Goal: Information Seeking & Learning: Learn about a topic

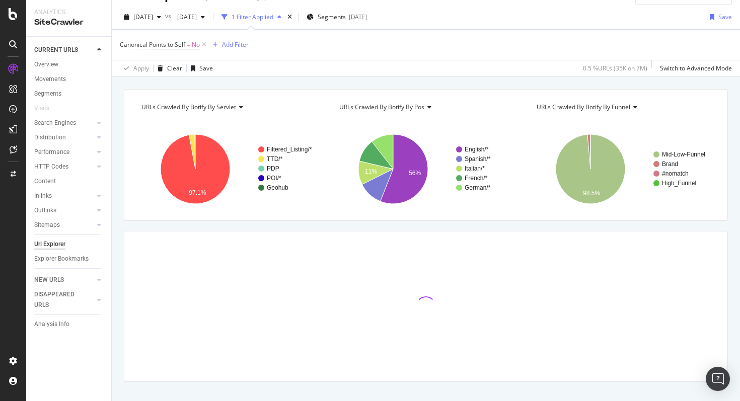
scroll to position [22, 0]
click at [153, 13] on span "2025 Jul. 1st" at bounding box center [143, 16] width 20 height 9
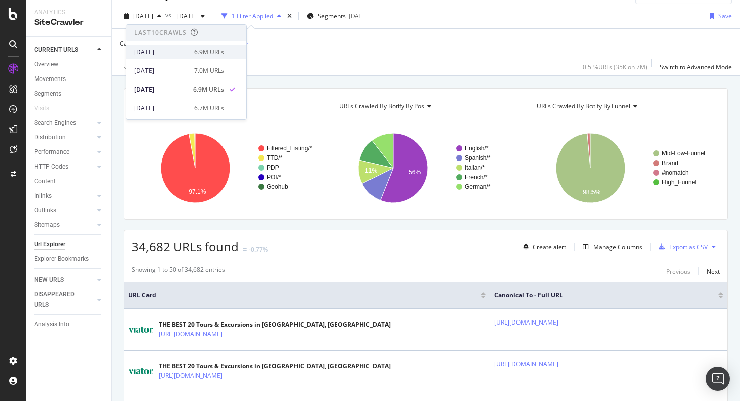
click at [159, 49] on div "[DATE]" at bounding box center [161, 52] width 54 height 9
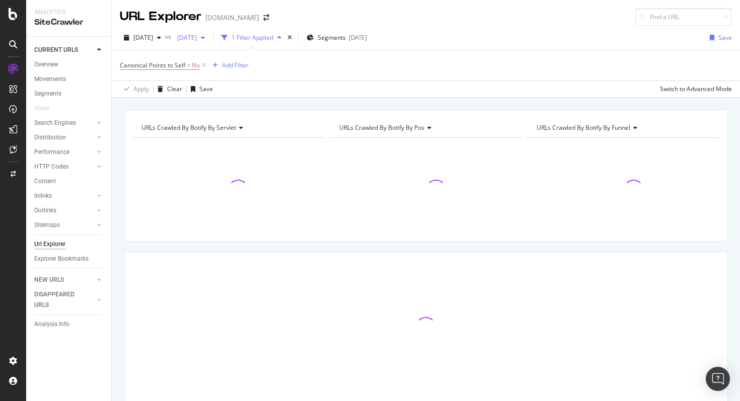
click at [197, 37] on span "[DATE]" at bounding box center [185, 37] width 24 height 9
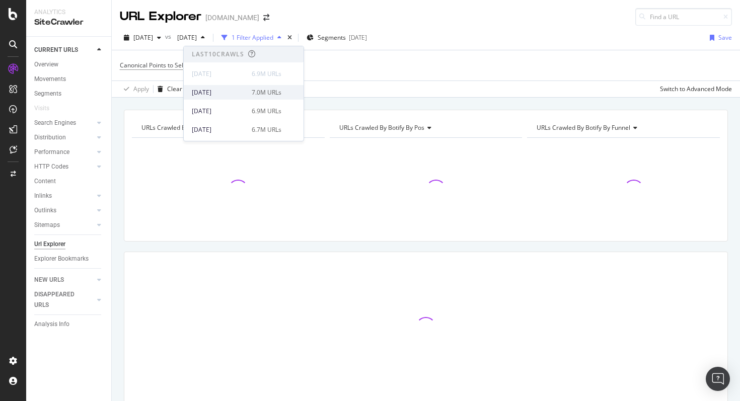
click at [218, 93] on div "[DATE]" at bounding box center [219, 92] width 54 height 9
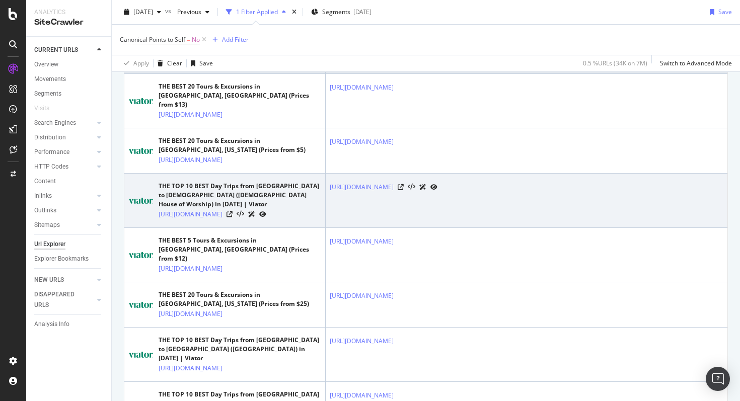
scroll to position [259, 0]
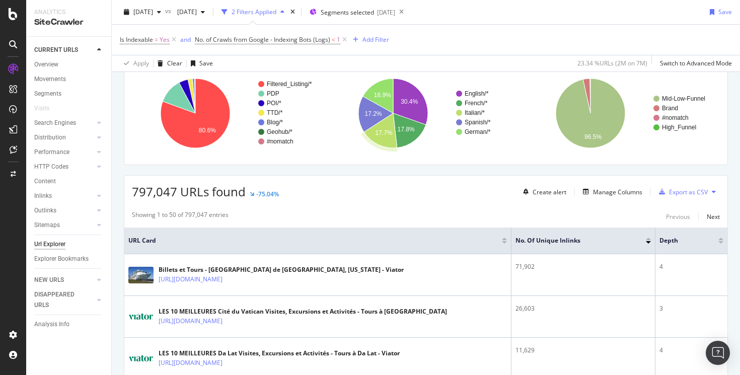
scroll to position [86, 0]
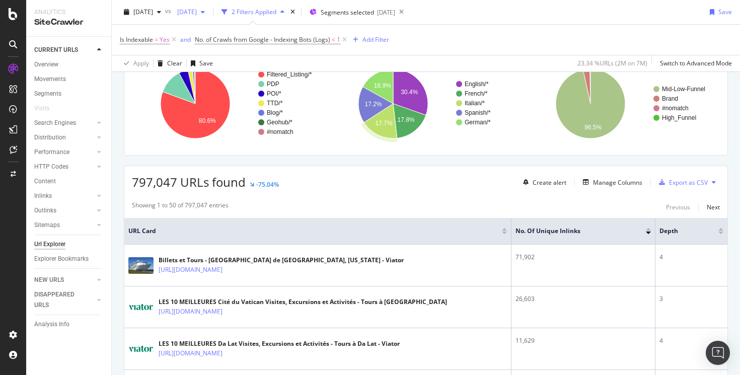
click at [209, 18] on div "[DATE]" at bounding box center [191, 12] width 36 height 15
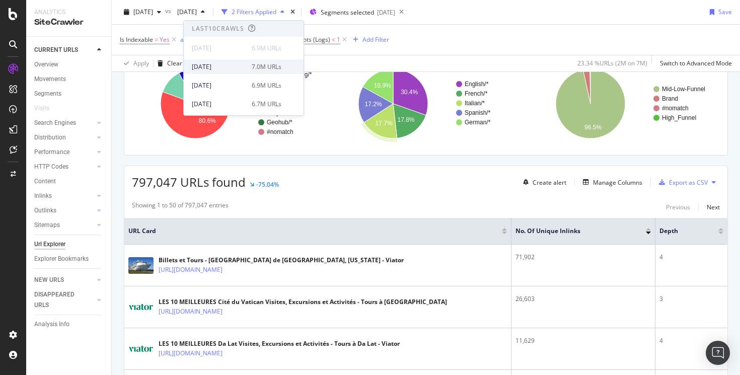
click at [217, 61] on div "[DATE] 7.0M URLs" at bounding box center [244, 66] width 120 height 15
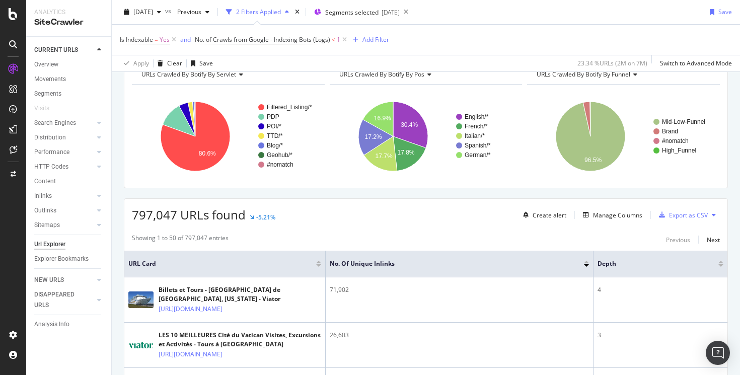
scroll to position [38, 0]
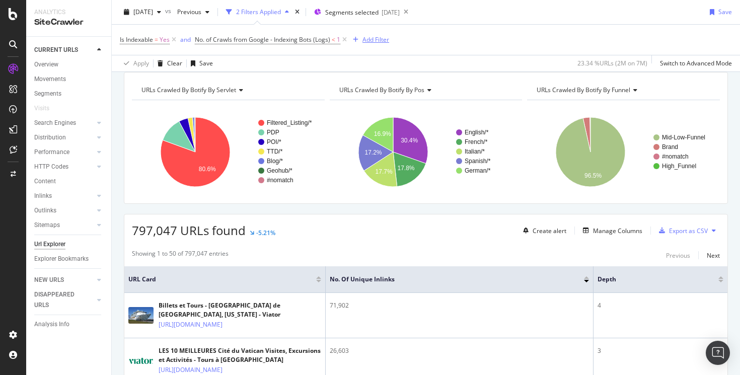
click at [372, 41] on div "Add Filter" at bounding box center [376, 39] width 27 height 9
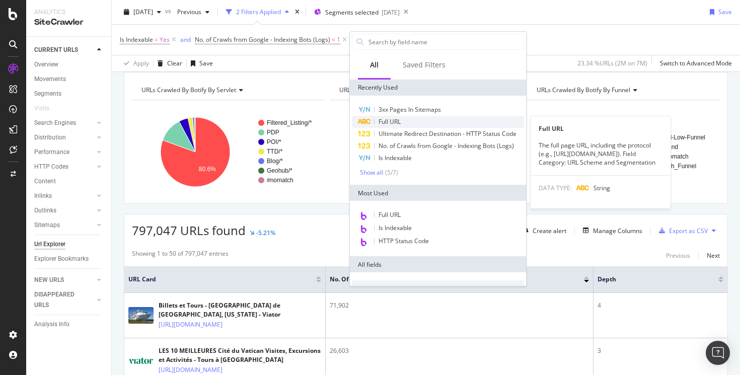
click at [388, 119] on span "Full URL" at bounding box center [390, 121] width 22 height 9
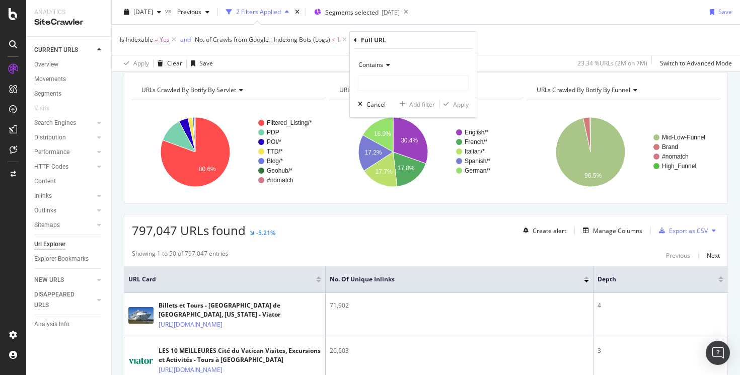
click at [376, 67] on span "Contains" at bounding box center [370, 64] width 25 height 9
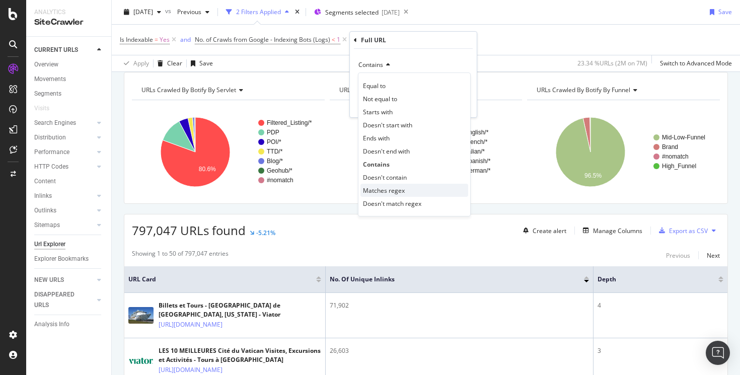
click at [382, 192] on span "Matches regex" at bounding box center [384, 190] width 42 height 9
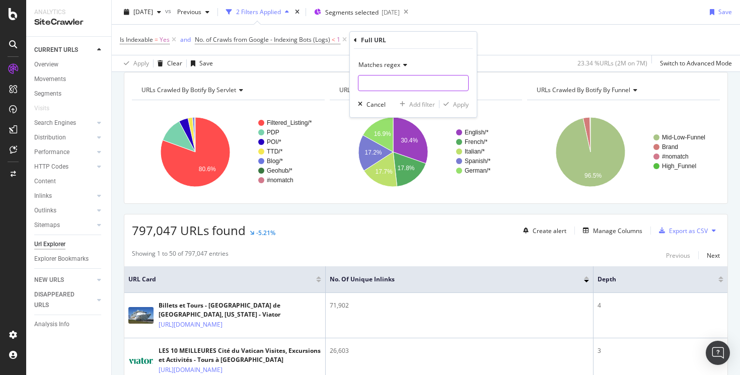
click at [381, 89] on input "text" at bounding box center [413, 83] width 110 height 16
paste input "\/\d+"
type input "\/\d+"
click at [461, 104] on div "Apply" at bounding box center [461, 104] width 16 height 9
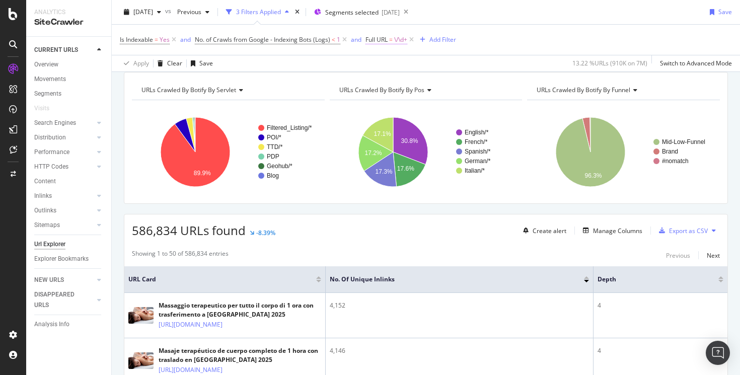
click at [381, 37] on span "Full URL" at bounding box center [377, 39] width 22 height 9
drag, startPoint x: 130, startPoint y: 233, endPoint x: 151, endPoint y: 231, distance: 20.7
click at [151, 231] on div "586,834 URLs found -8.39% Create alert Manage Columns Export as CSV" at bounding box center [425, 226] width 603 height 25
click at [334, 225] on div "586,834 URLs found -8.39% Create alert Manage Columns Export as CSV" at bounding box center [425, 226] width 603 height 25
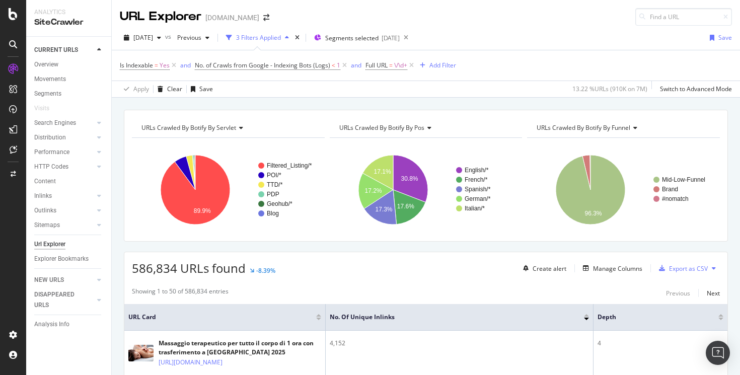
click at [387, 71] on span "Full URL = \/\d+" at bounding box center [391, 65] width 50 height 14
click at [376, 67] on span "Full URL" at bounding box center [377, 65] width 22 height 9
click at [393, 90] on span "Matches regex" at bounding box center [396, 89] width 42 height 9
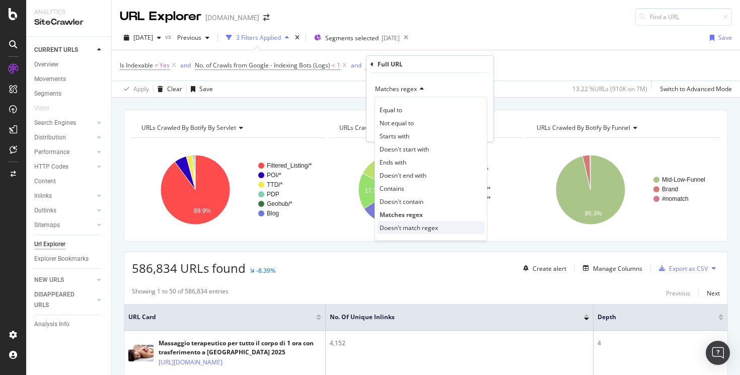
click at [399, 225] on span "Doesn't match regex" at bounding box center [409, 228] width 58 height 9
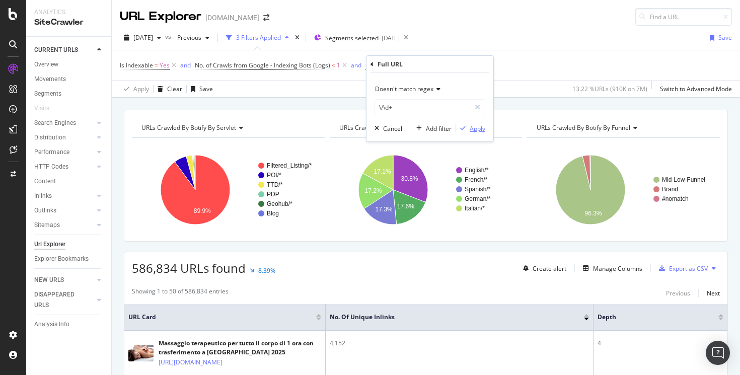
click at [464, 127] on icon "button" at bounding box center [463, 128] width 6 height 6
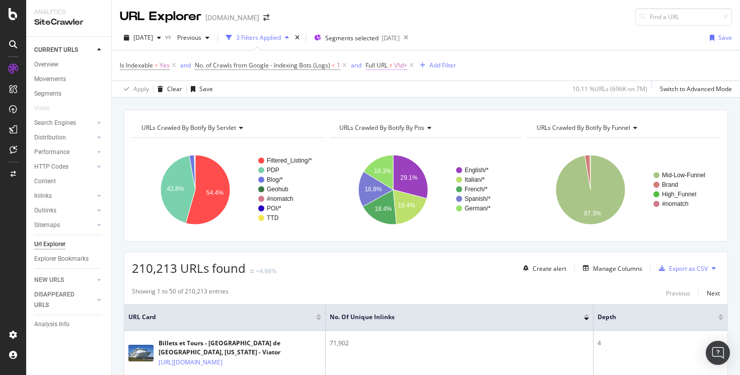
click at [391, 62] on span "≠" at bounding box center [391, 65] width 4 height 9
click at [408, 115] on input "\/\d+" at bounding box center [422, 107] width 95 height 16
paste input "$"
type input "\/\d+$"
click at [475, 130] on div "Apply" at bounding box center [478, 128] width 16 height 9
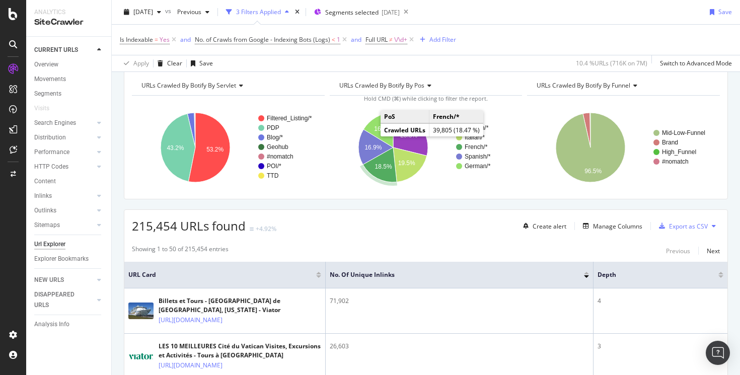
scroll to position [36, 0]
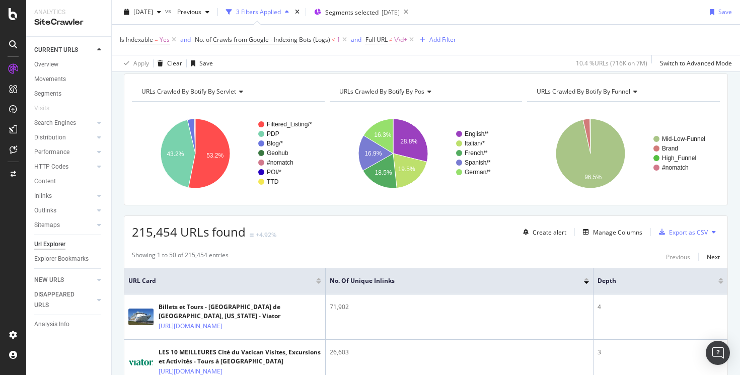
click at [381, 48] on div "Is Indexable = Yes and No. of Crawls from Google - Indexing Bots (Logs) < 1 and…" at bounding box center [426, 40] width 612 height 30
click at [381, 41] on span "Full URL" at bounding box center [377, 39] width 22 height 9
click at [383, 66] on span "Doesn't match regex" at bounding box center [404, 63] width 58 height 9
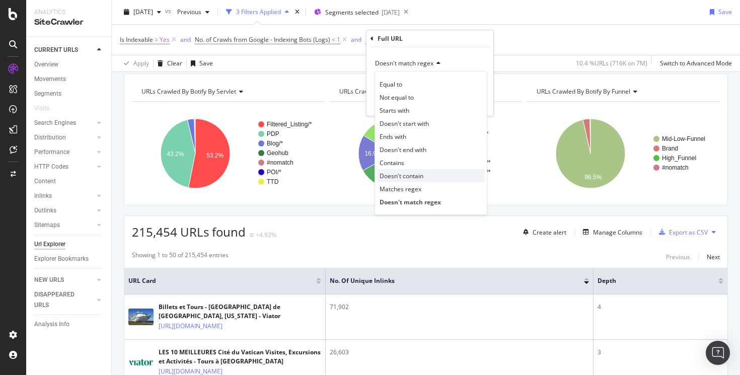
click at [401, 180] on div "Doesn't contain" at bounding box center [431, 175] width 108 height 13
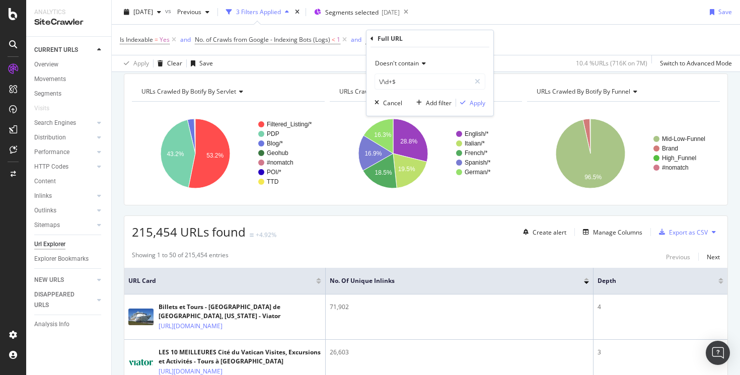
click at [412, 59] on span "Doesn't contain" at bounding box center [397, 63] width 44 height 9
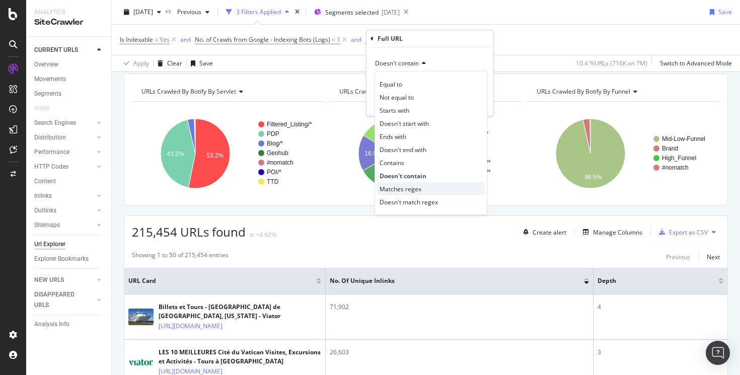
click at [402, 187] on span "Matches regex" at bounding box center [401, 189] width 42 height 9
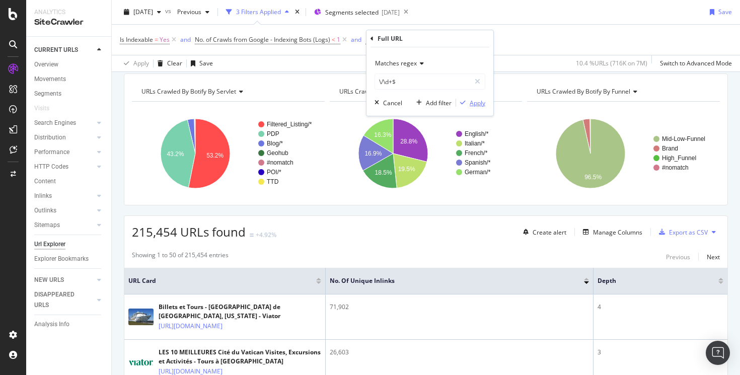
click at [472, 106] on div "Apply" at bounding box center [478, 103] width 16 height 9
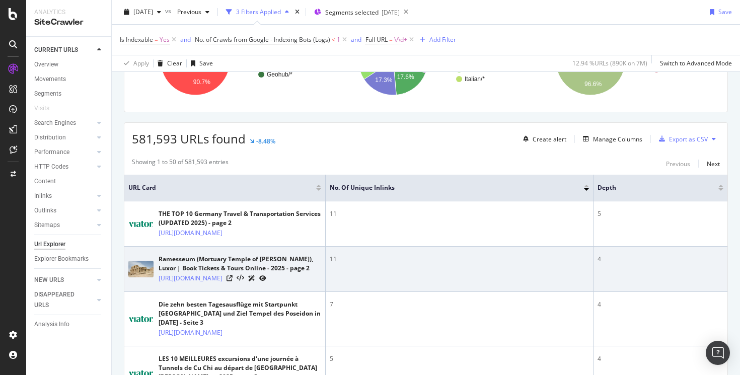
scroll to position [126, 0]
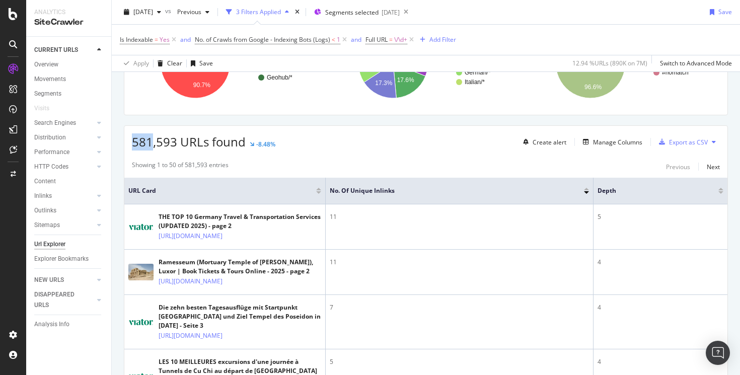
drag, startPoint x: 130, startPoint y: 142, endPoint x: 151, endPoint y: 143, distance: 20.2
click at [151, 143] on div "581,593 URLs found -8.48% Create alert Manage Columns Export as CSV" at bounding box center [425, 138] width 603 height 25
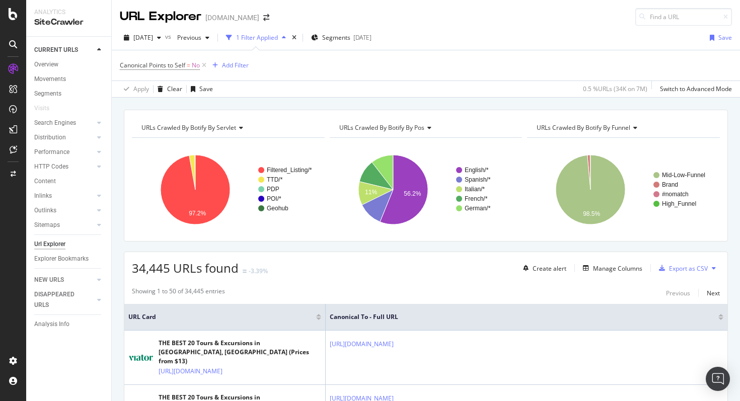
scroll to position [259, 0]
